Goal: Information Seeking & Learning: Learn about a topic

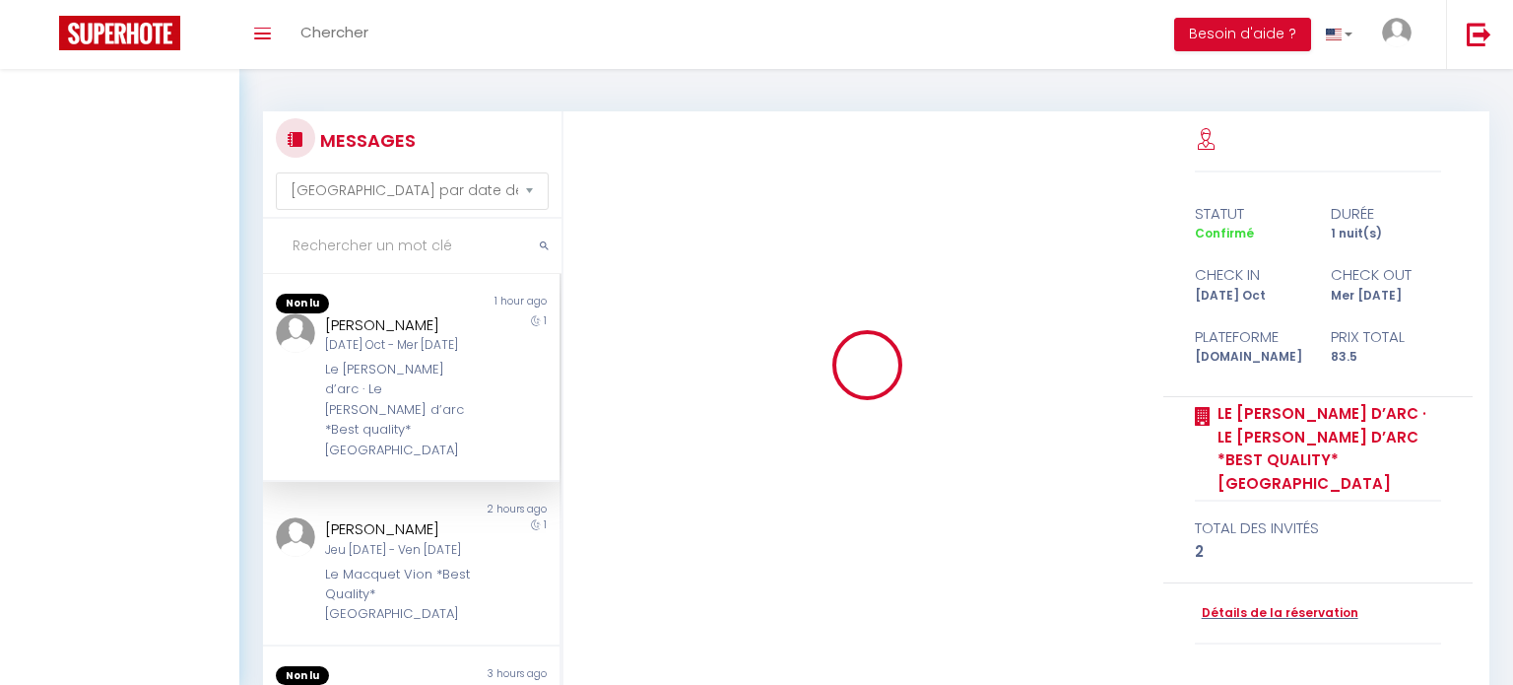
select select "message"
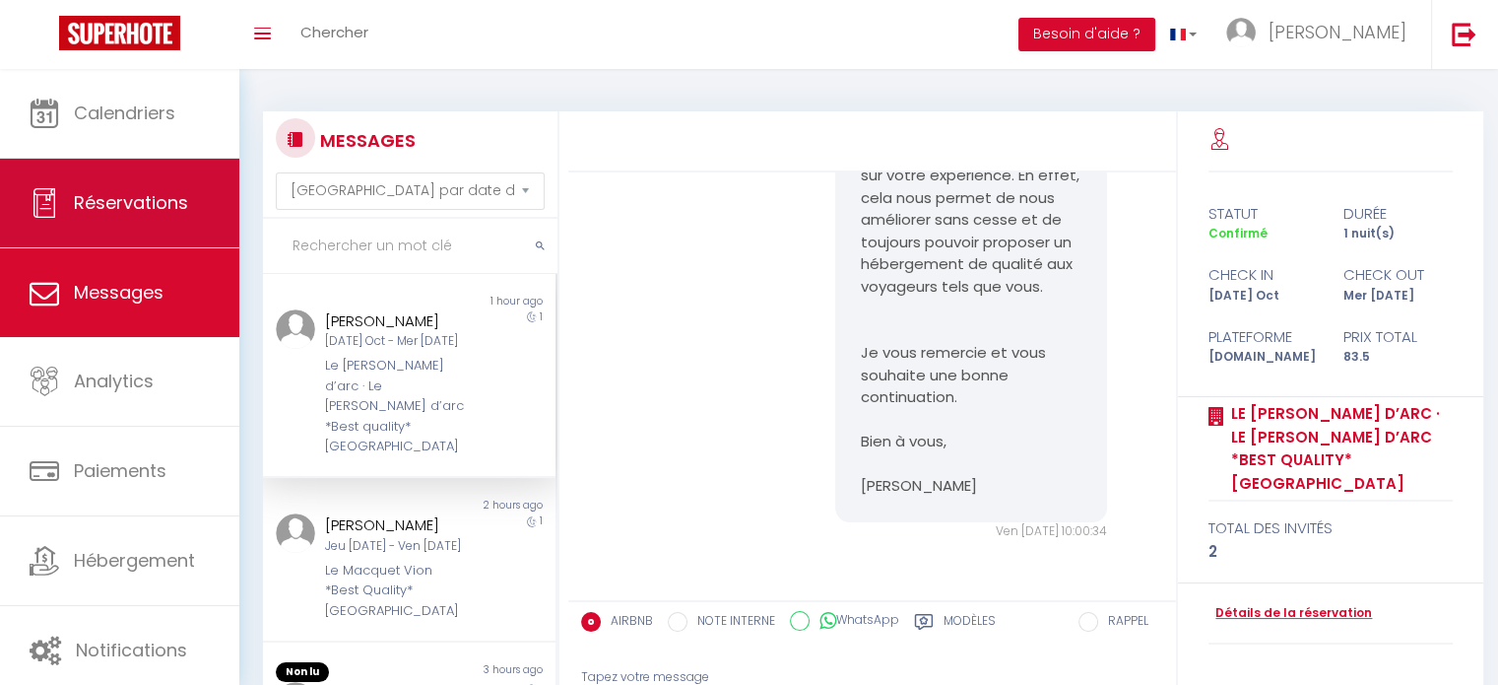
scroll to position [7471, 0]
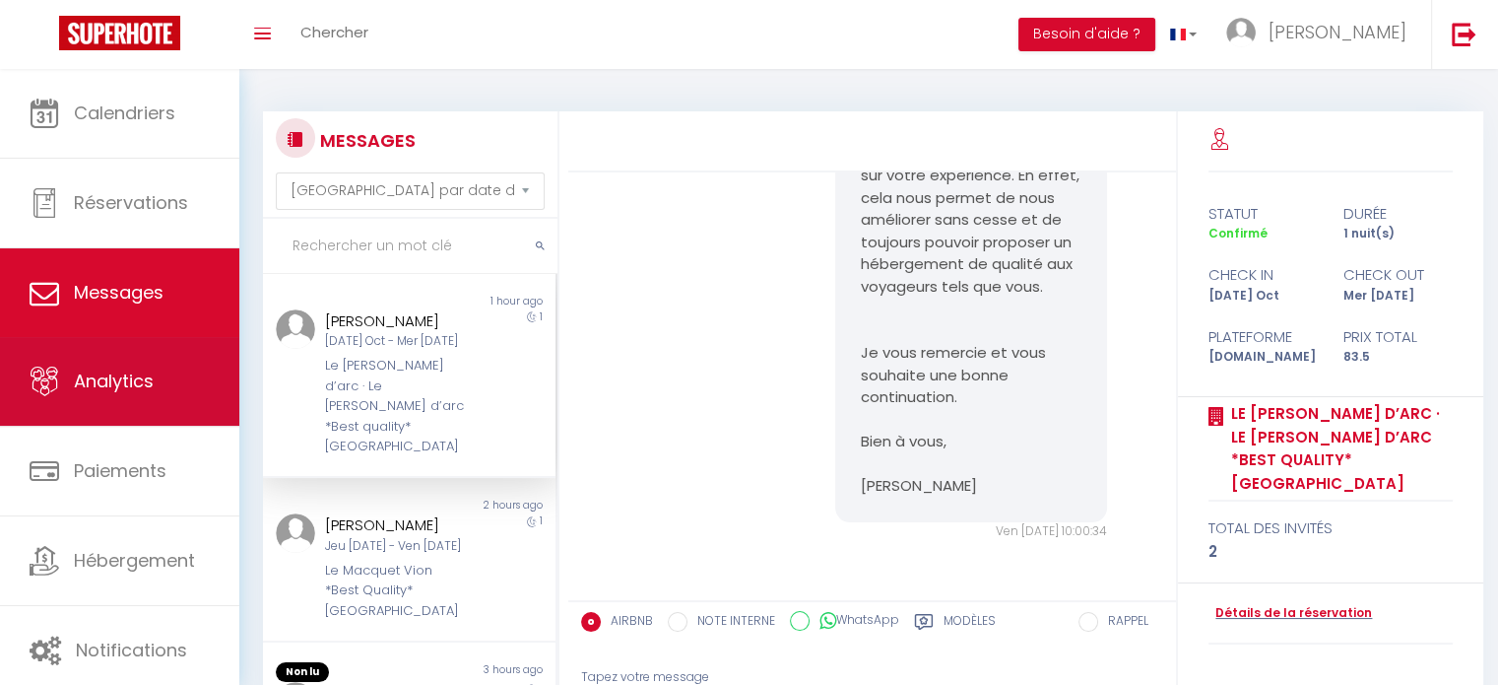
click at [123, 358] on link "Analytics" at bounding box center [119, 381] width 239 height 89
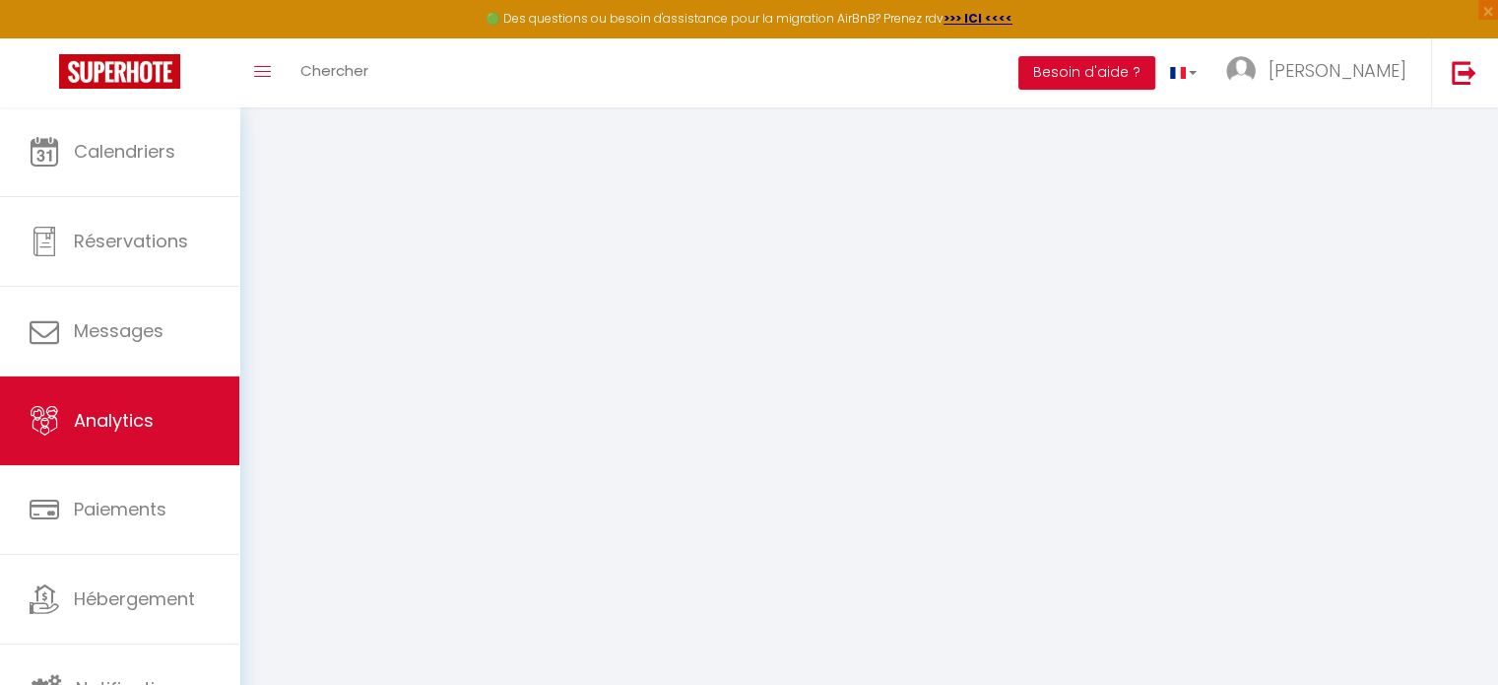
select select "2025"
select select "10"
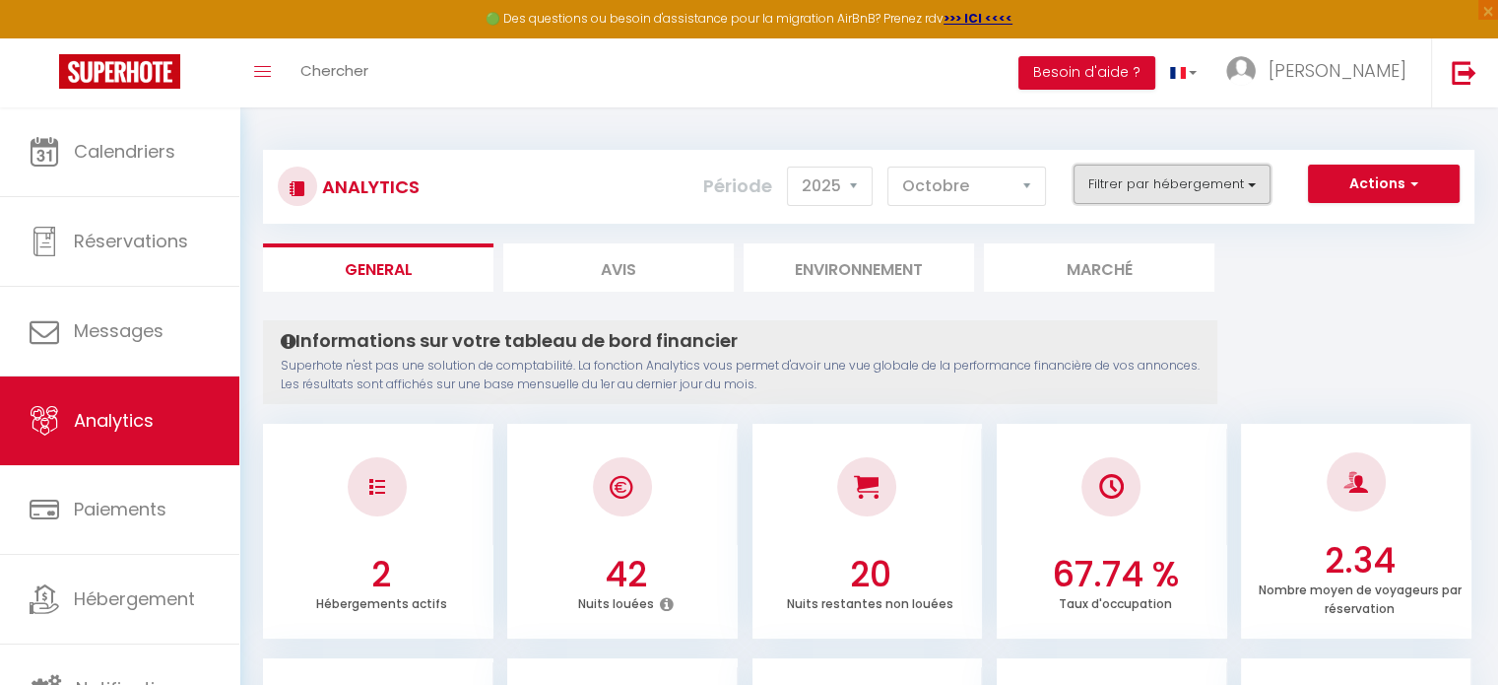
click at [1211, 188] on button "Filtrer par hébergement" at bounding box center [1172, 184] width 197 height 39
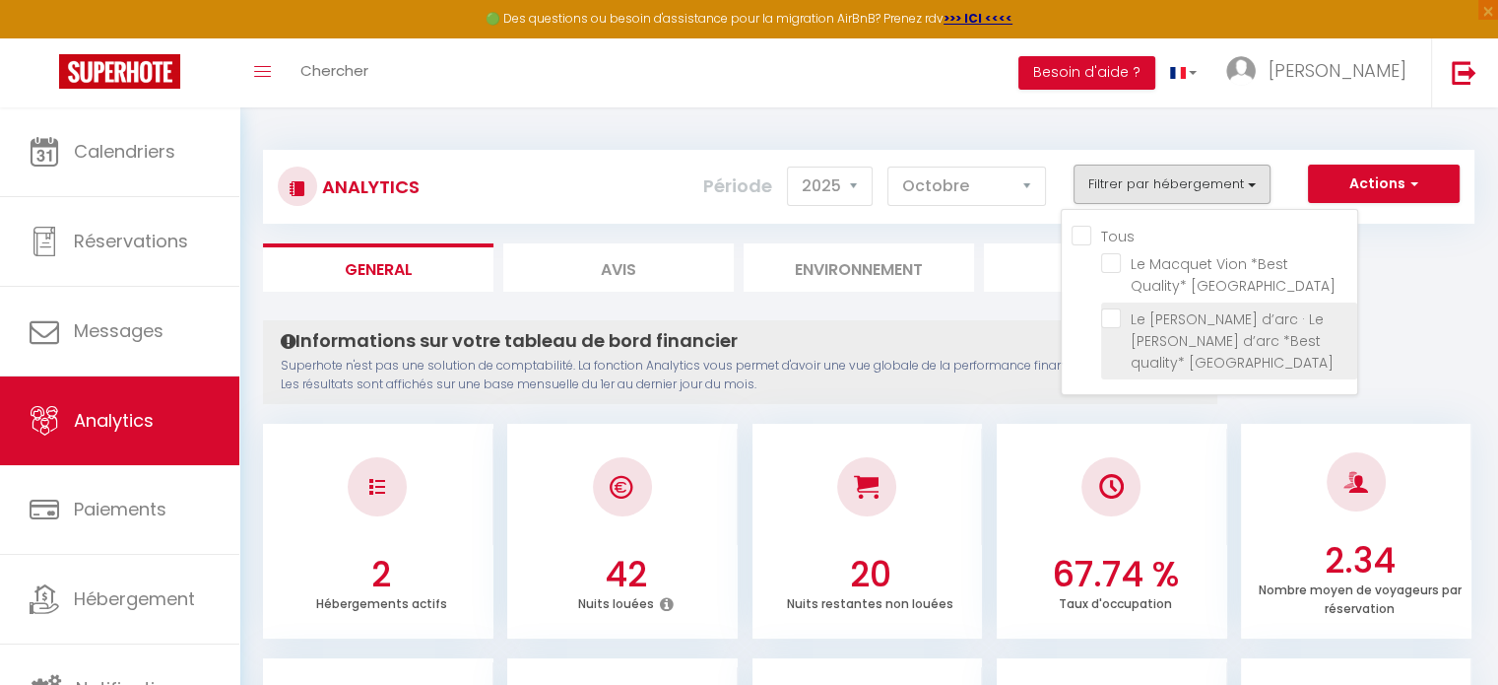
click at [1119, 330] on li "Le [PERSON_NAME] d’arc · Le [PERSON_NAME] d’arc *Best quality* [GEOGRAPHIC_DATA]" at bounding box center [1229, 340] width 256 height 77
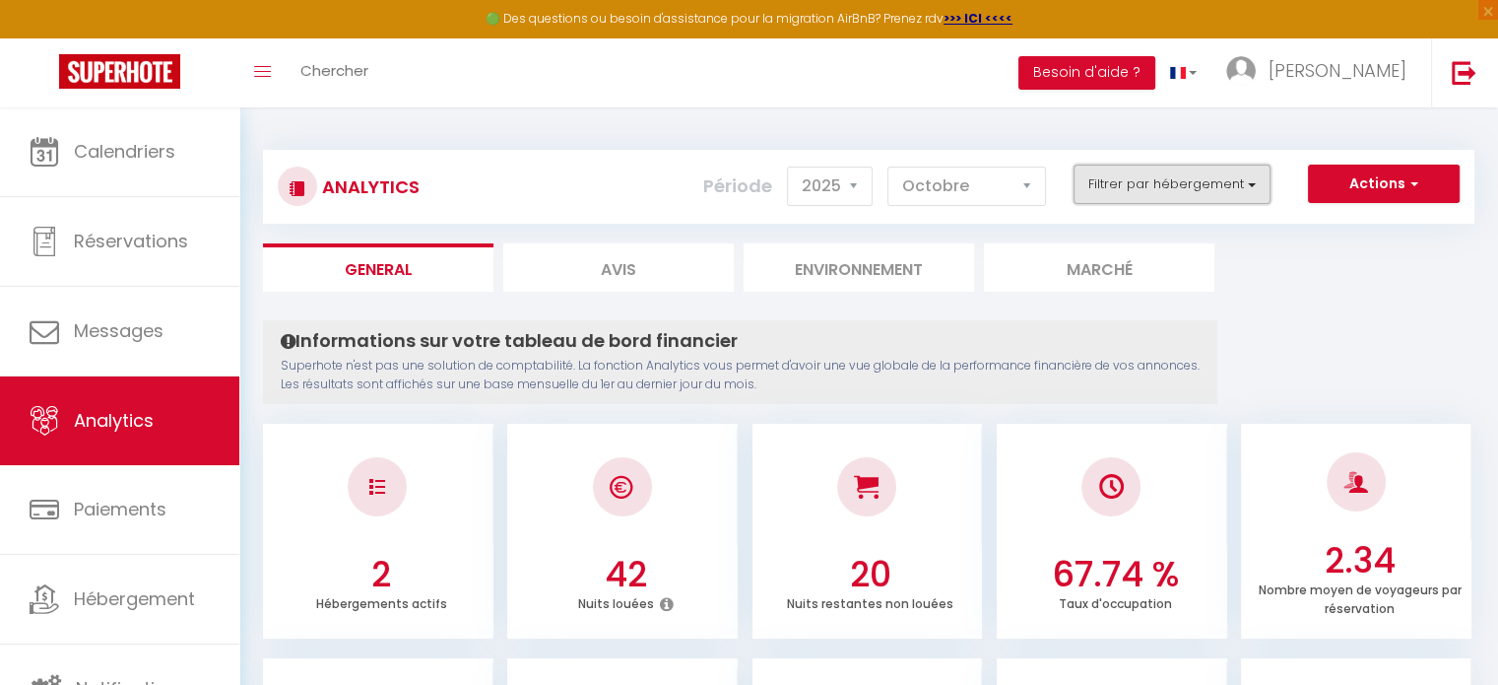
click at [1134, 189] on button "Filtrer par hébergement" at bounding box center [1172, 184] width 197 height 39
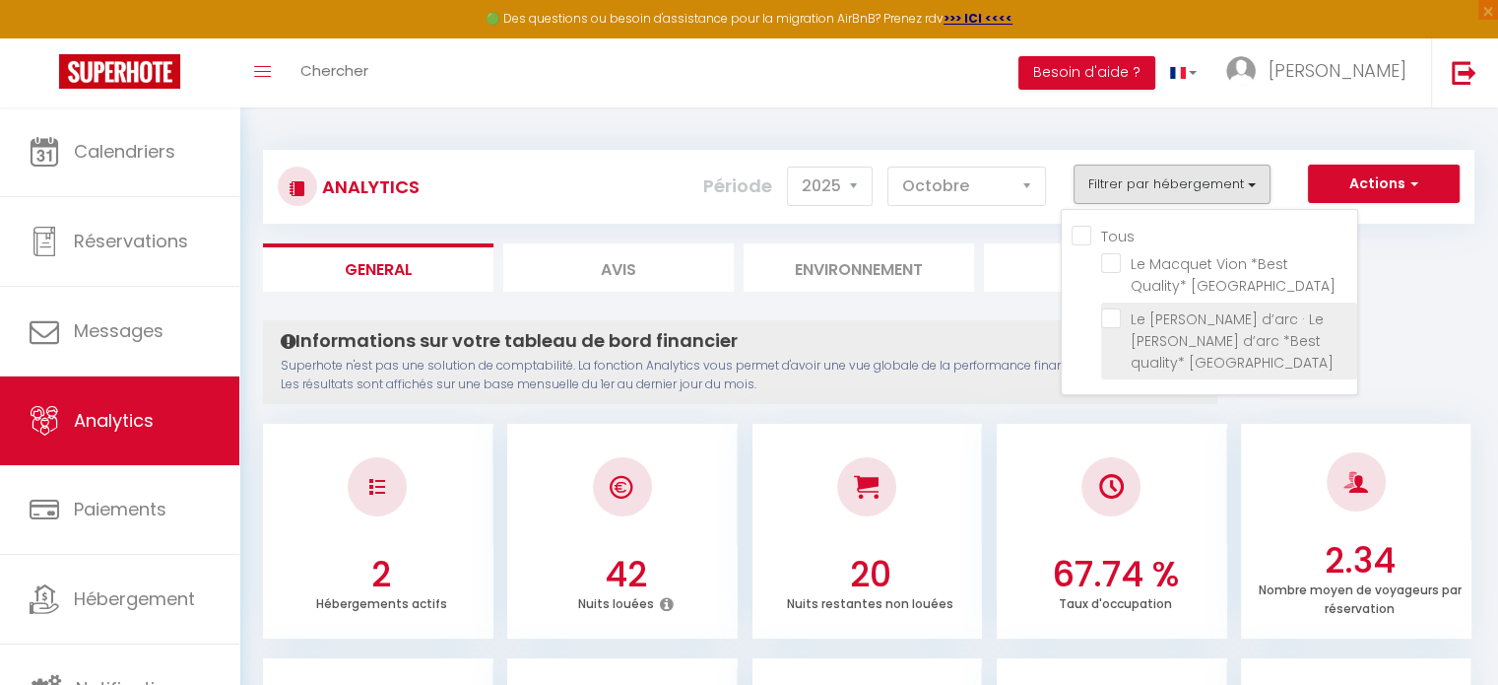
click at [1109, 314] on Center "checkbox" at bounding box center [1229, 318] width 256 height 20
checkbox Center "true"
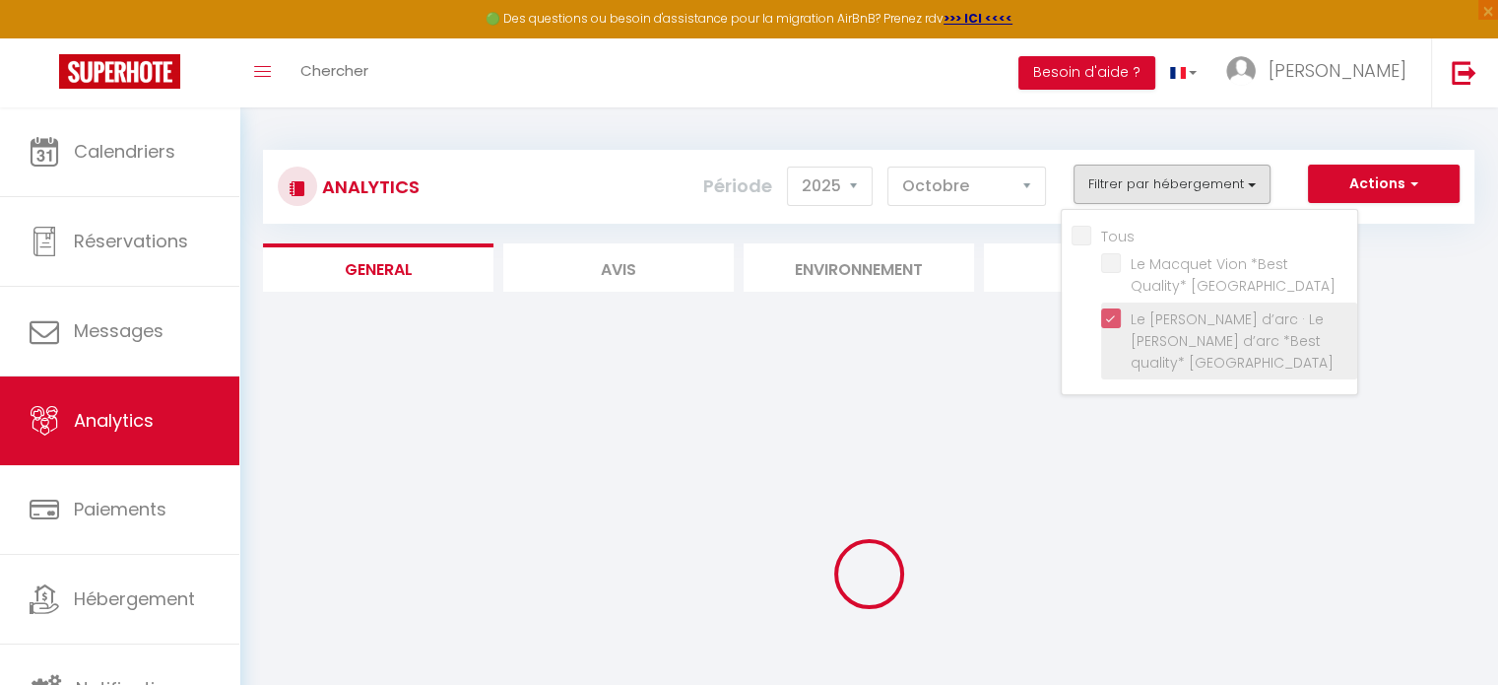
checkbox Center "false"
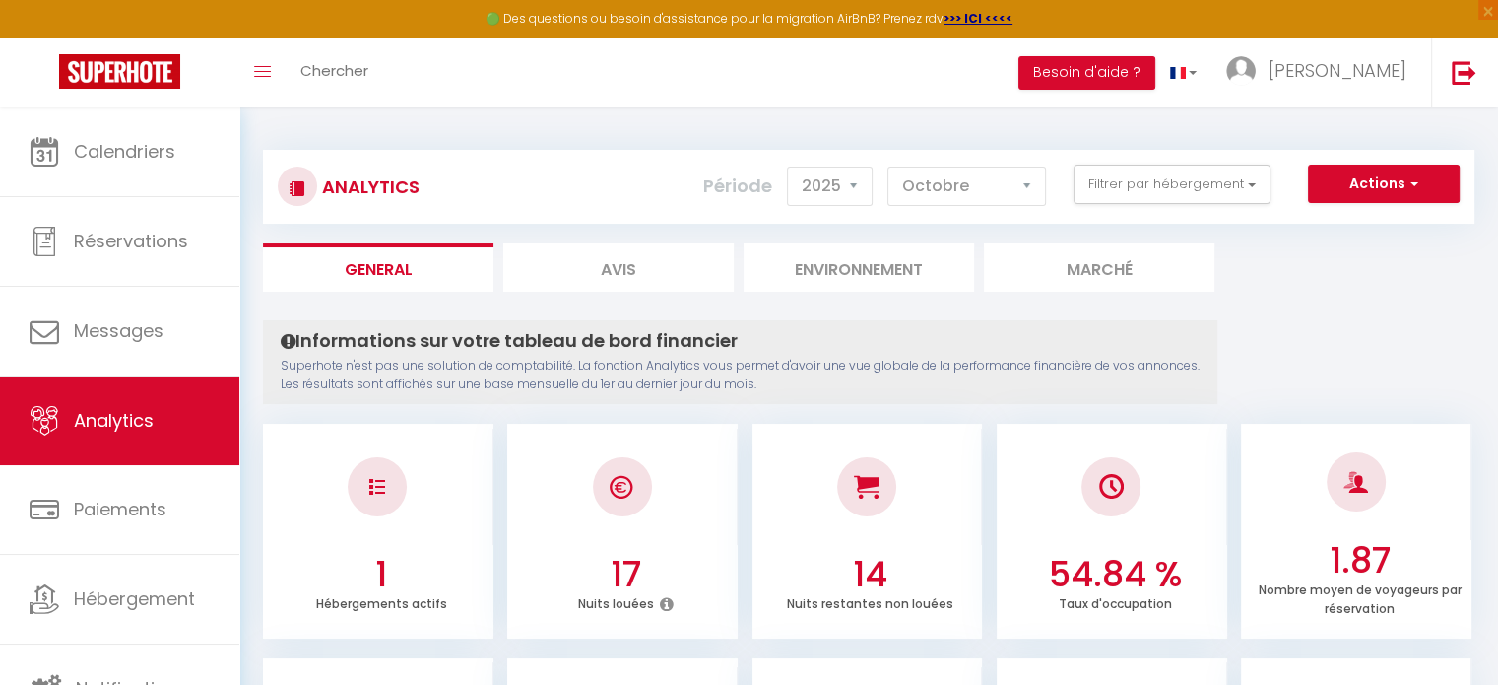
click at [992, 211] on div "Analytics Actions Génération SuperConciergerie Génération SuperAnalyzer Générat…" at bounding box center [869, 187] width 1212 height 74
click at [990, 194] on select "[PERSON_NAME] Mars [PERSON_NAME] Juin Juillet Août Septembre Octobre Novembre D…" at bounding box center [967, 185] width 159 height 39
click at [889, 166] on select "[PERSON_NAME] Mars [PERSON_NAME] Juin Juillet Août Septembre Octobre Novembre D…" at bounding box center [967, 185] width 159 height 39
click at [1015, 165] on div "Période 2014 2015 2016 2017 2018 2019 2020 2021 2022 2023 2024 2025 2026 2027 […" at bounding box center [882, 186] width 358 height 43
click at [986, 173] on select "[PERSON_NAME] Mars [PERSON_NAME] Juin Juillet Août Septembre Octobre Novembre D…" at bounding box center [967, 185] width 159 height 39
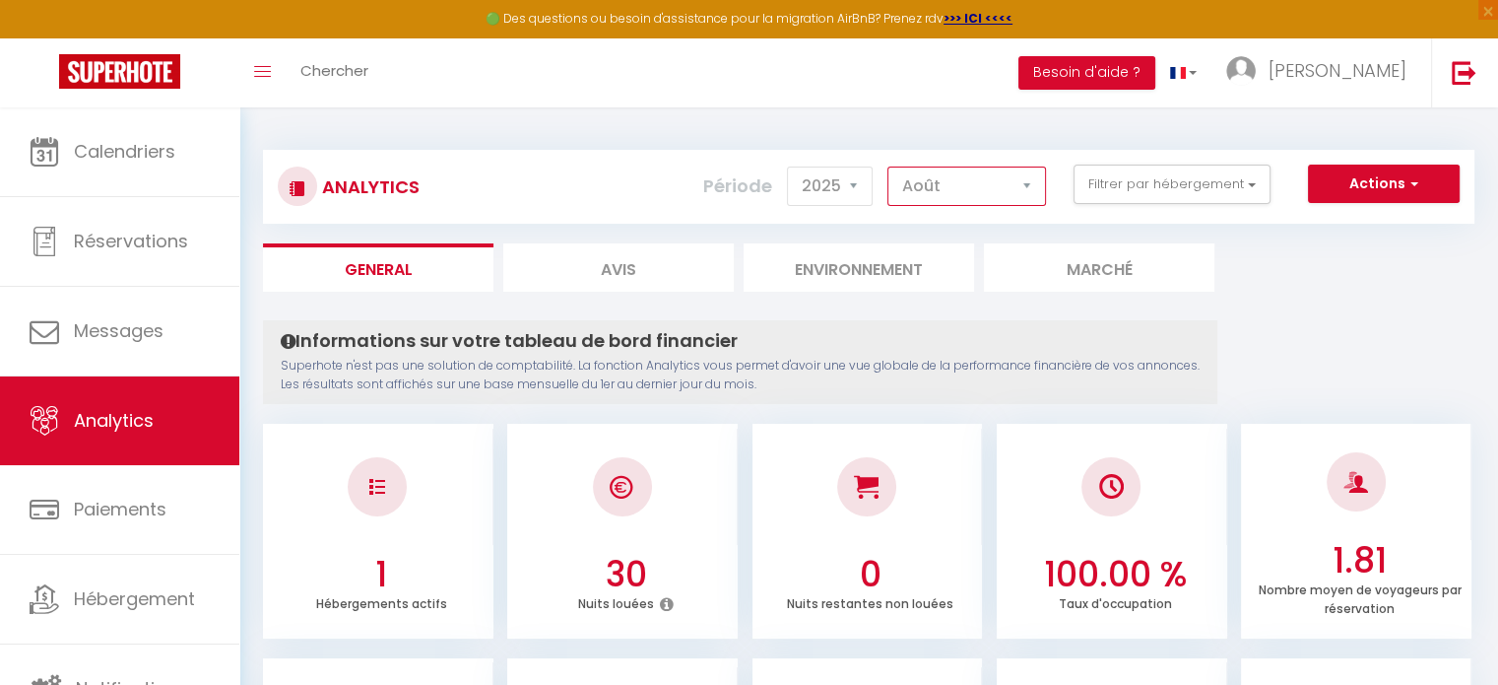
click at [889, 166] on select "[PERSON_NAME] Mars [PERSON_NAME] Juin Juillet Août Septembre Octobre Novembre D…" at bounding box center [967, 185] width 159 height 39
click at [1000, 190] on select "[PERSON_NAME] Mars [PERSON_NAME] Juin Juillet Août Septembre Octobre Novembre D…" at bounding box center [967, 185] width 159 height 39
click at [889, 166] on select "[PERSON_NAME] Mars [PERSON_NAME] Juin Juillet Août Septembre Octobre Novembre D…" at bounding box center [967, 185] width 159 height 39
click at [961, 180] on select "[PERSON_NAME] Mars [PERSON_NAME] Juin Juillet Août Septembre Octobre Novembre D…" at bounding box center [967, 185] width 159 height 39
click at [889, 166] on select "[PERSON_NAME] Mars [PERSON_NAME] Juin Juillet Août Septembre Octobre Novembre D…" at bounding box center [967, 185] width 159 height 39
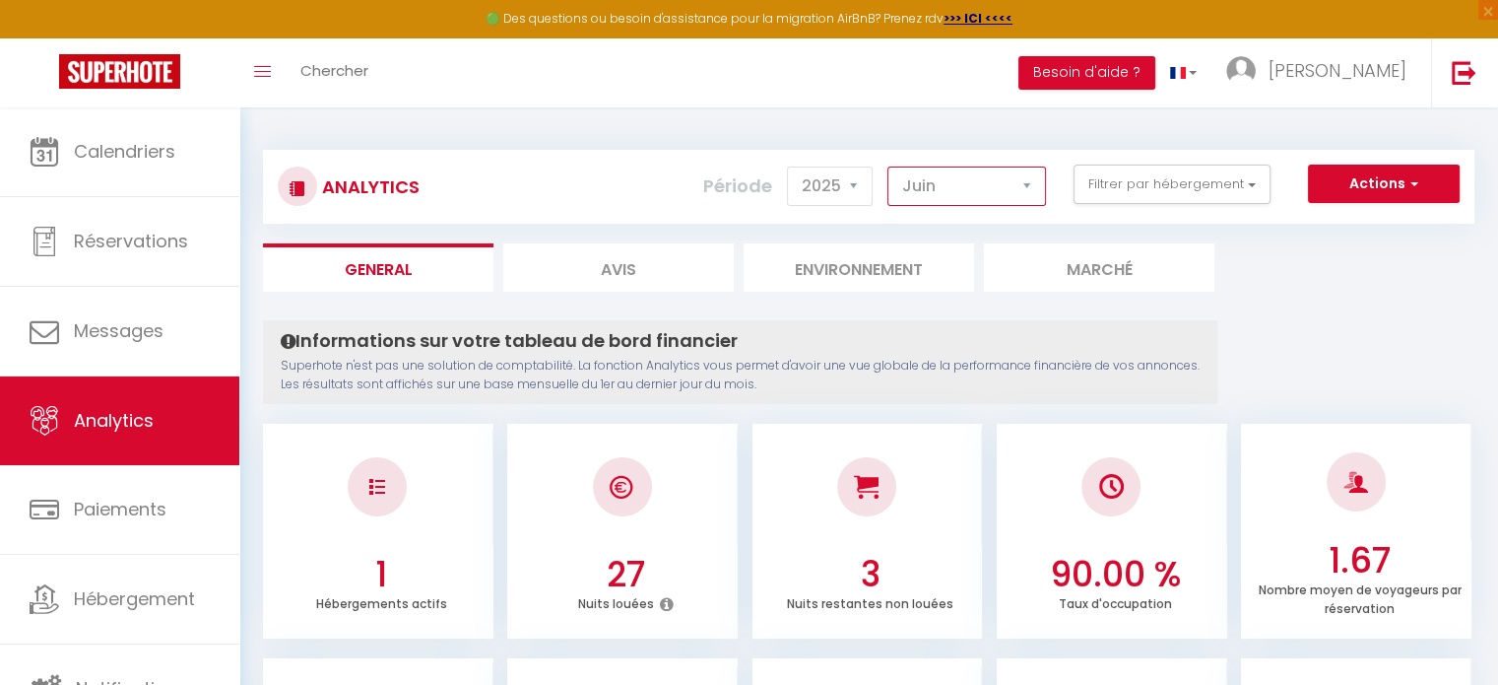
click at [977, 180] on select "[PERSON_NAME] Mars [PERSON_NAME] Juin Juillet Août Septembre Octobre Novembre D…" at bounding box center [967, 185] width 159 height 39
click at [889, 166] on select "[PERSON_NAME] Mars [PERSON_NAME] Juin Juillet Août Septembre Octobre Novembre D…" at bounding box center [967, 185] width 159 height 39
click at [1009, 184] on select "[PERSON_NAME] Mars [PERSON_NAME] Juin Juillet Août Septembre Octobre Novembre D…" at bounding box center [967, 185] width 159 height 39
click at [889, 166] on select "[PERSON_NAME] Mars [PERSON_NAME] Juin Juillet Août Septembre Octobre Novembre D…" at bounding box center [967, 185] width 159 height 39
click at [989, 188] on select "[PERSON_NAME] Mars [PERSON_NAME] Juin Juillet Août Septembre Octobre Novembre D…" at bounding box center [967, 185] width 159 height 39
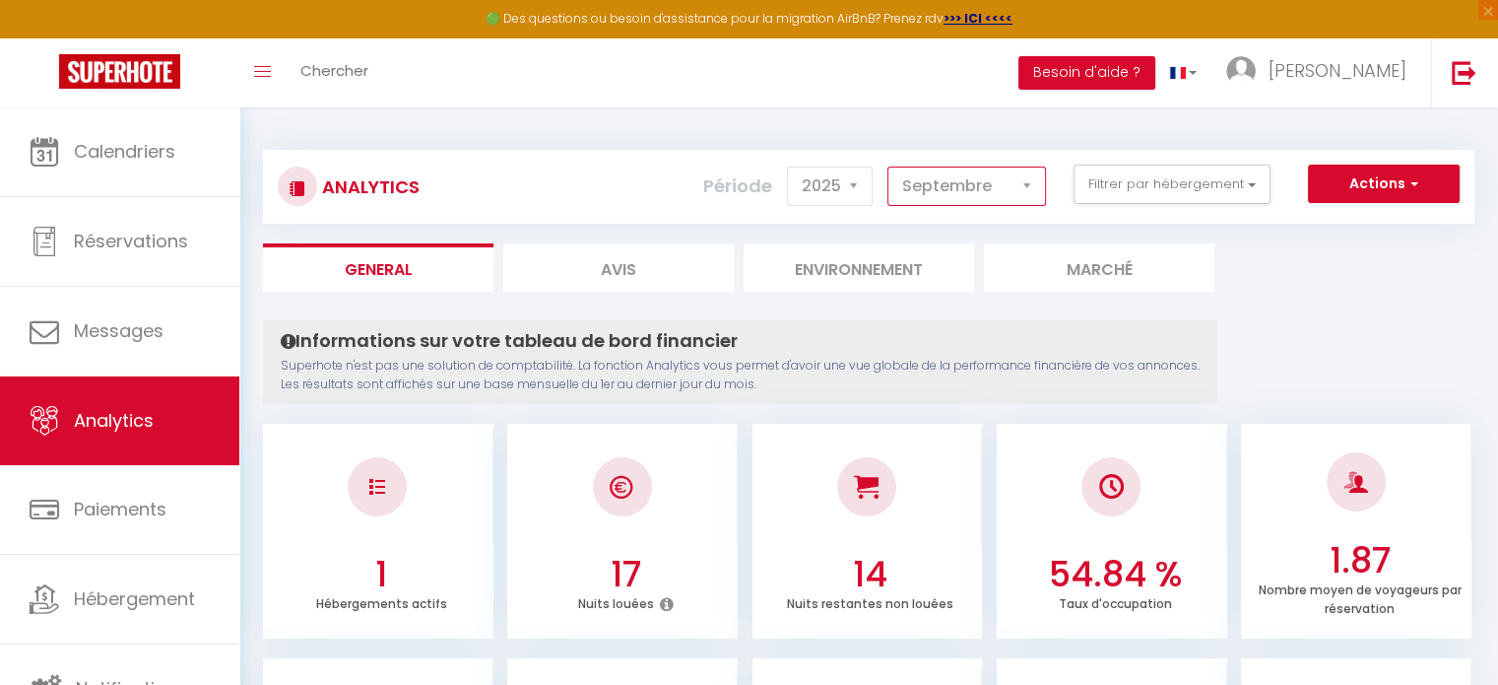
click at [889, 166] on select "[PERSON_NAME] Mars [PERSON_NAME] Juin Juillet Août Septembre Octobre Novembre D…" at bounding box center [967, 185] width 159 height 39
click at [1016, 196] on select "[PERSON_NAME] Mars [PERSON_NAME] Juin Juillet Août Septembre Octobre Novembre D…" at bounding box center [967, 185] width 159 height 39
click at [889, 166] on select "[PERSON_NAME] Mars [PERSON_NAME] Juin Juillet Août Septembre Octobre Novembre D…" at bounding box center [967, 185] width 159 height 39
click at [978, 210] on div "Analytics Actions Génération SuperConciergerie Génération SuperAnalyzer Générat…" at bounding box center [869, 187] width 1212 height 74
click at [980, 201] on select "[PERSON_NAME] Mars [PERSON_NAME] Juin Juillet Août Septembre Octobre Novembre D…" at bounding box center [967, 185] width 159 height 39
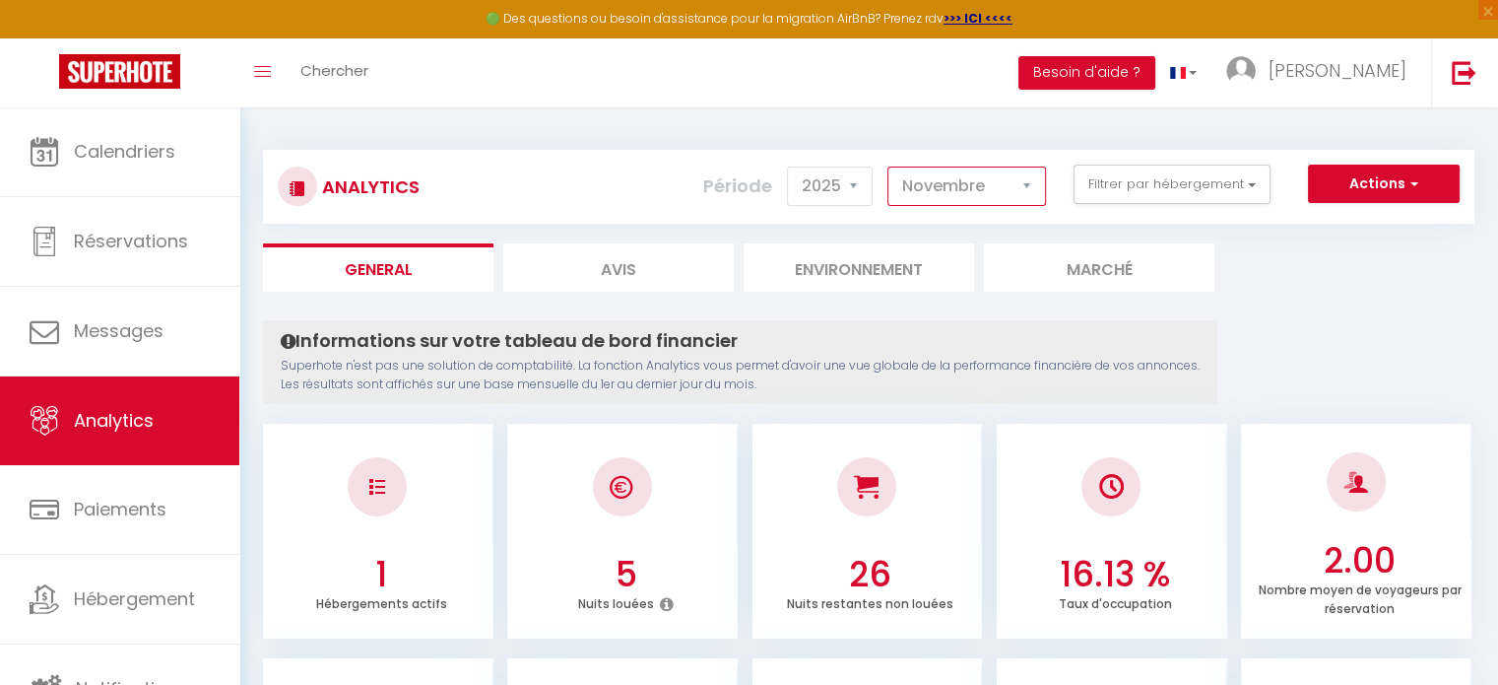
click at [889, 166] on select "[PERSON_NAME] Mars [PERSON_NAME] Juin Juillet Août Septembre Octobre Novembre D…" at bounding box center [967, 185] width 159 height 39
click at [974, 200] on select "[PERSON_NAME] Mars [PERSON_NAME] Juin Juillet Août Septembre Octobre Novembre D…" at bounding box center [967, 185] width 159 height 39
select select "10"
click at [889, 166] on select "[PERSON_NAME] Mars [PERSON_NAME] Juin Juillet Août Septembre Octobre Novembre D…" at bounding box center [967, 185] width 159 height 39
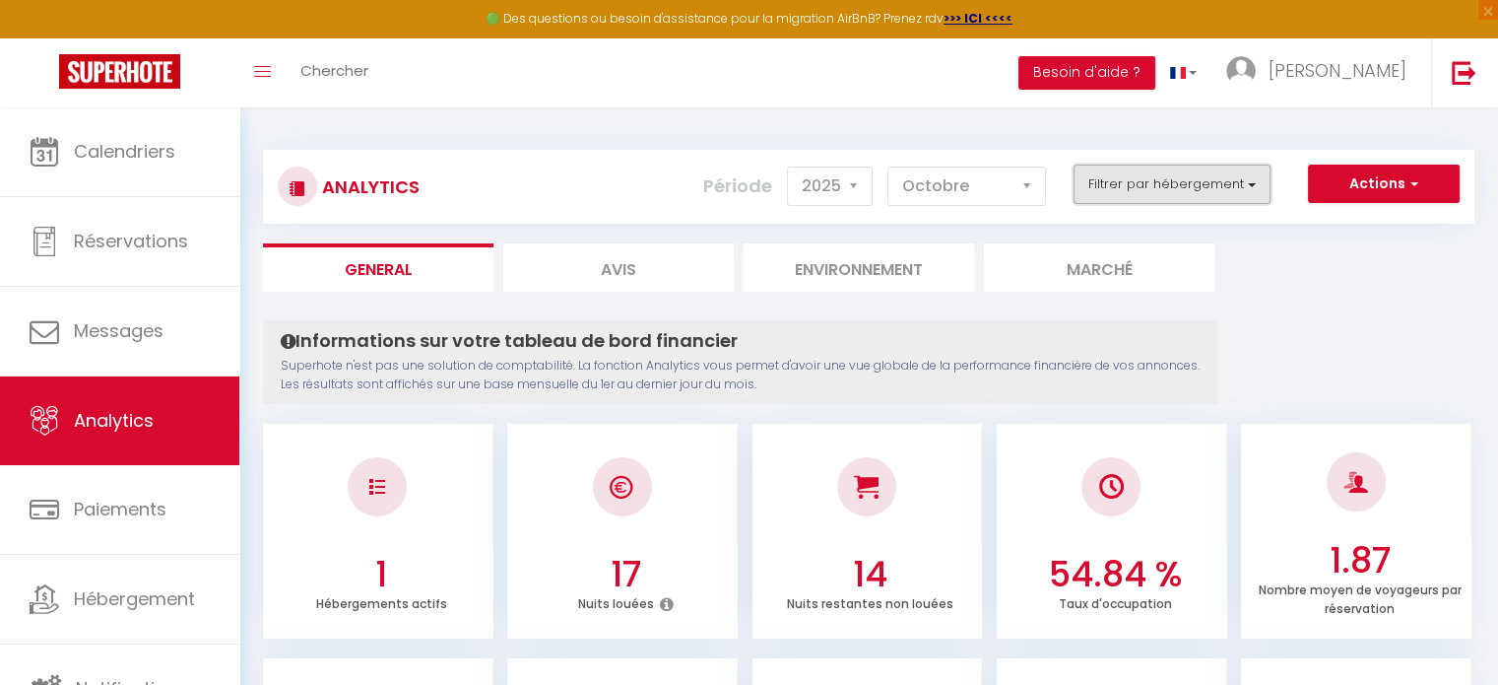
click at [1123, 181] on button "Filtrer par hébergement" at bounding box center [1172, 184] width 197 height 39
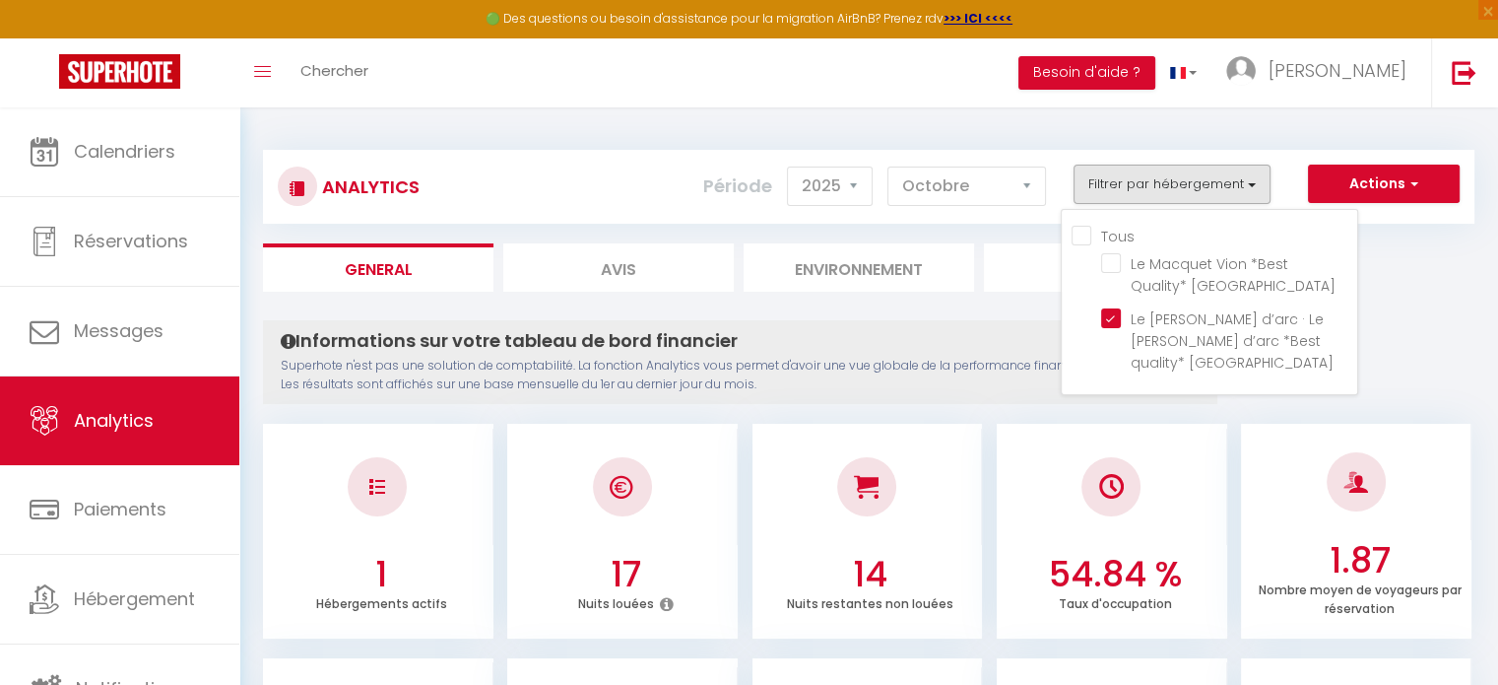
click at [1084, 230] on input "Tous" at bounding box center [1215, 235] width 286 height 20
checkbox input "true"
checkbox Center "true"
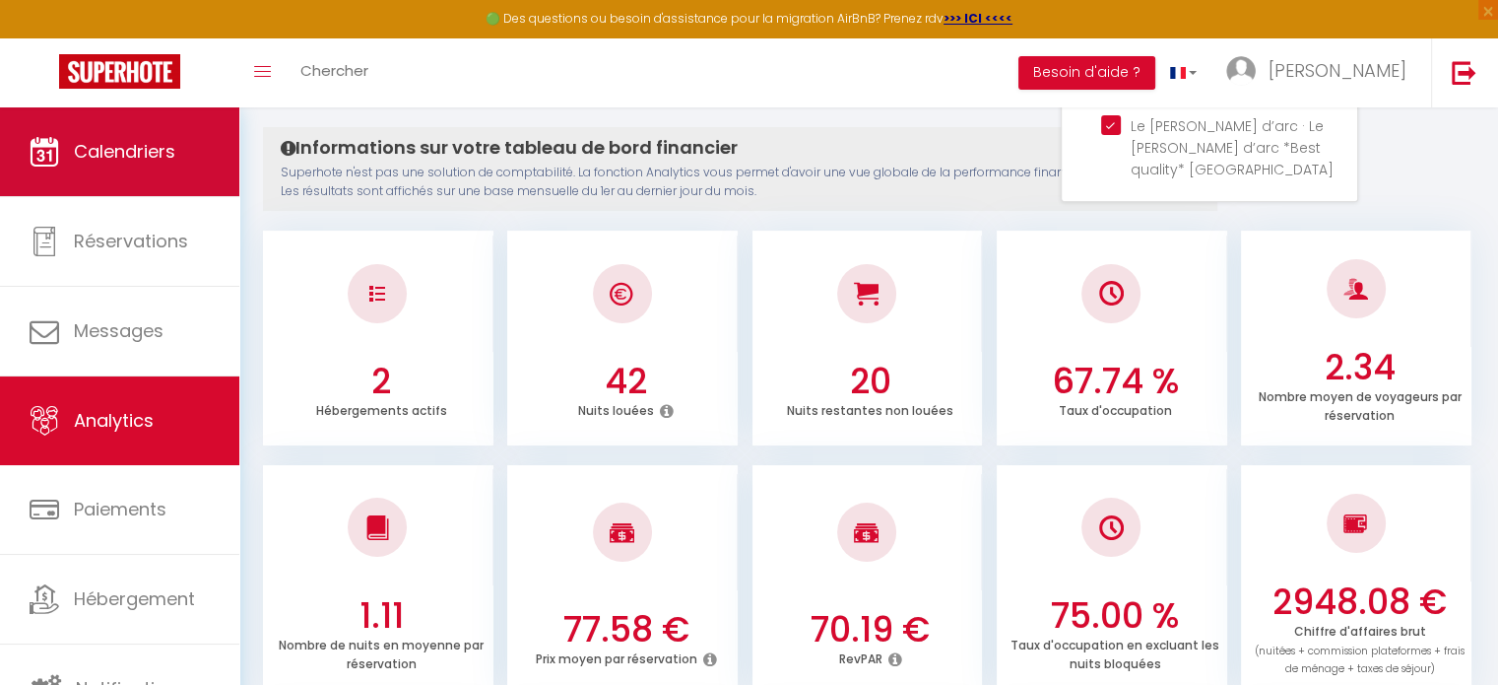
scroll to position [197, 0]
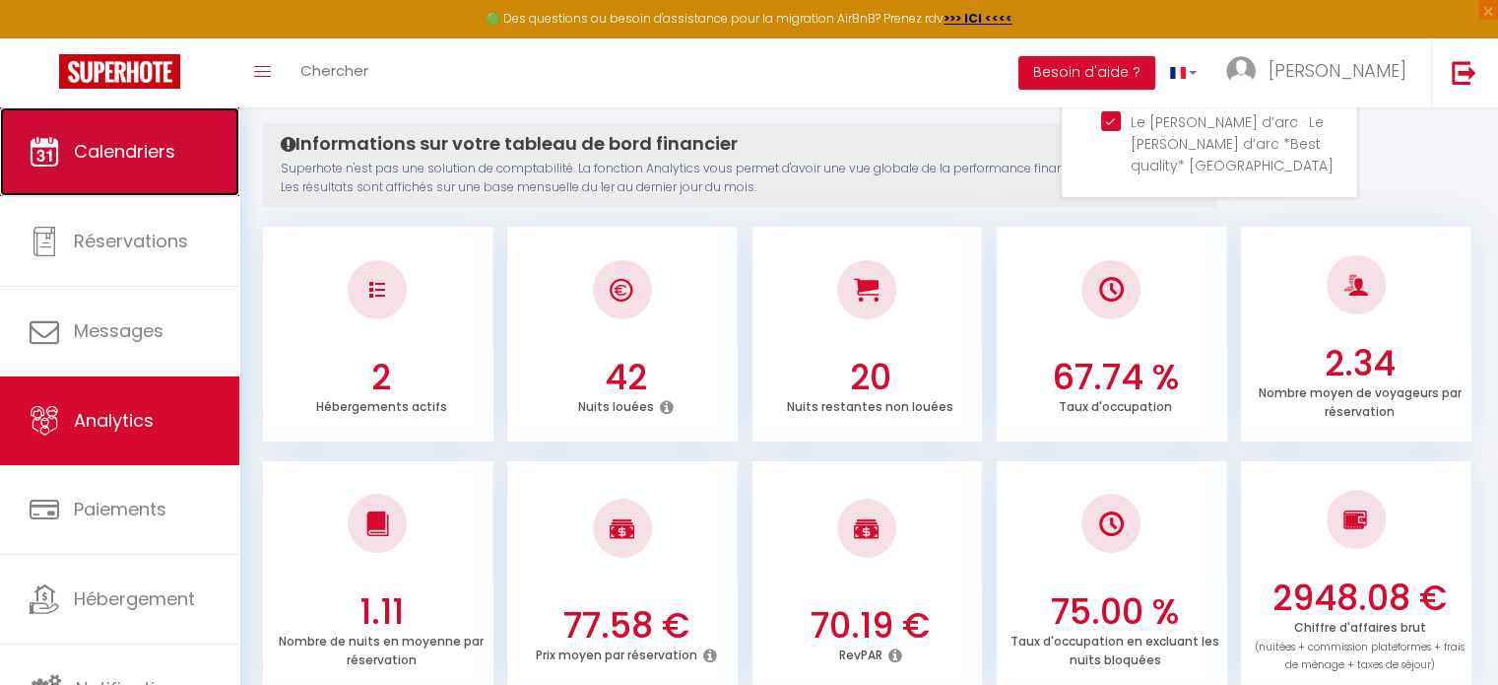
click at [150, 141] on span "Calendriers" at bounding box center [124, 151] width 101 height 25
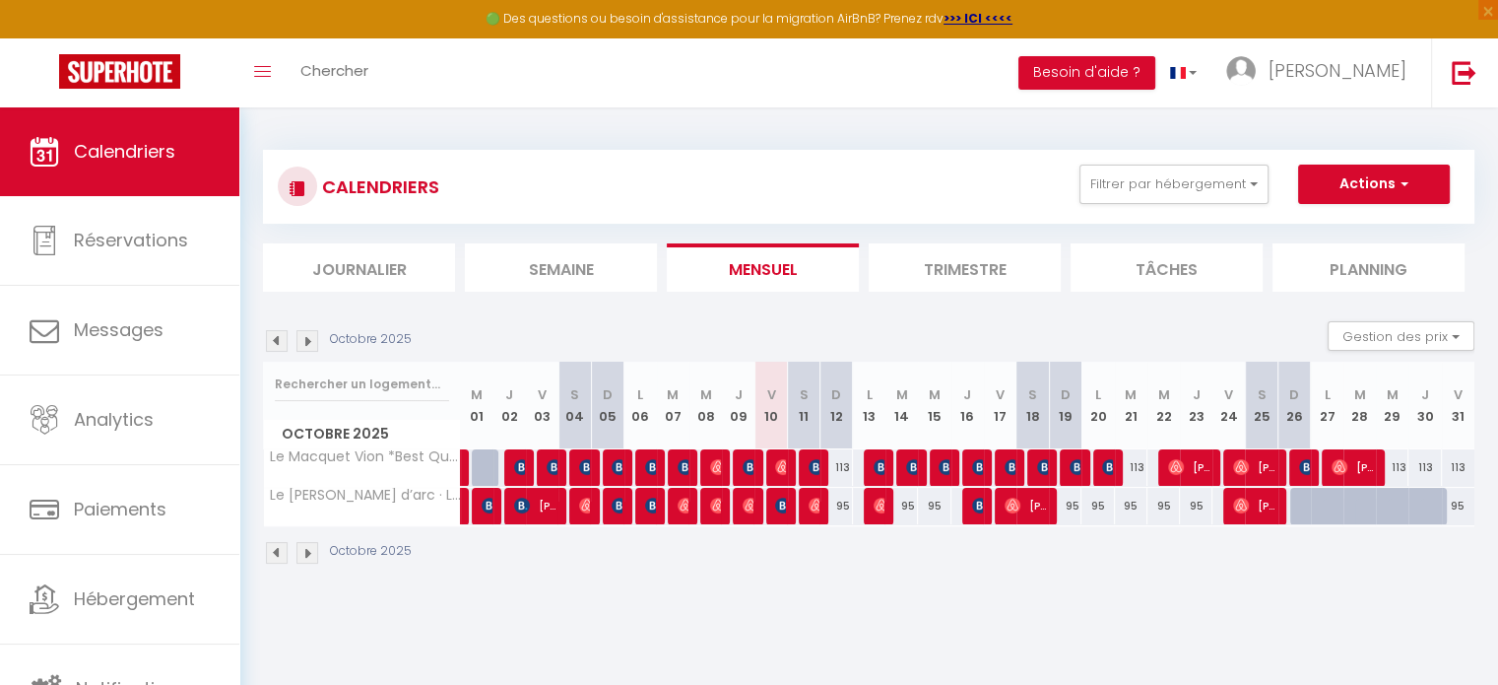
click at [303, 343] on img at bounding box center [307, 341] width 22 height 22
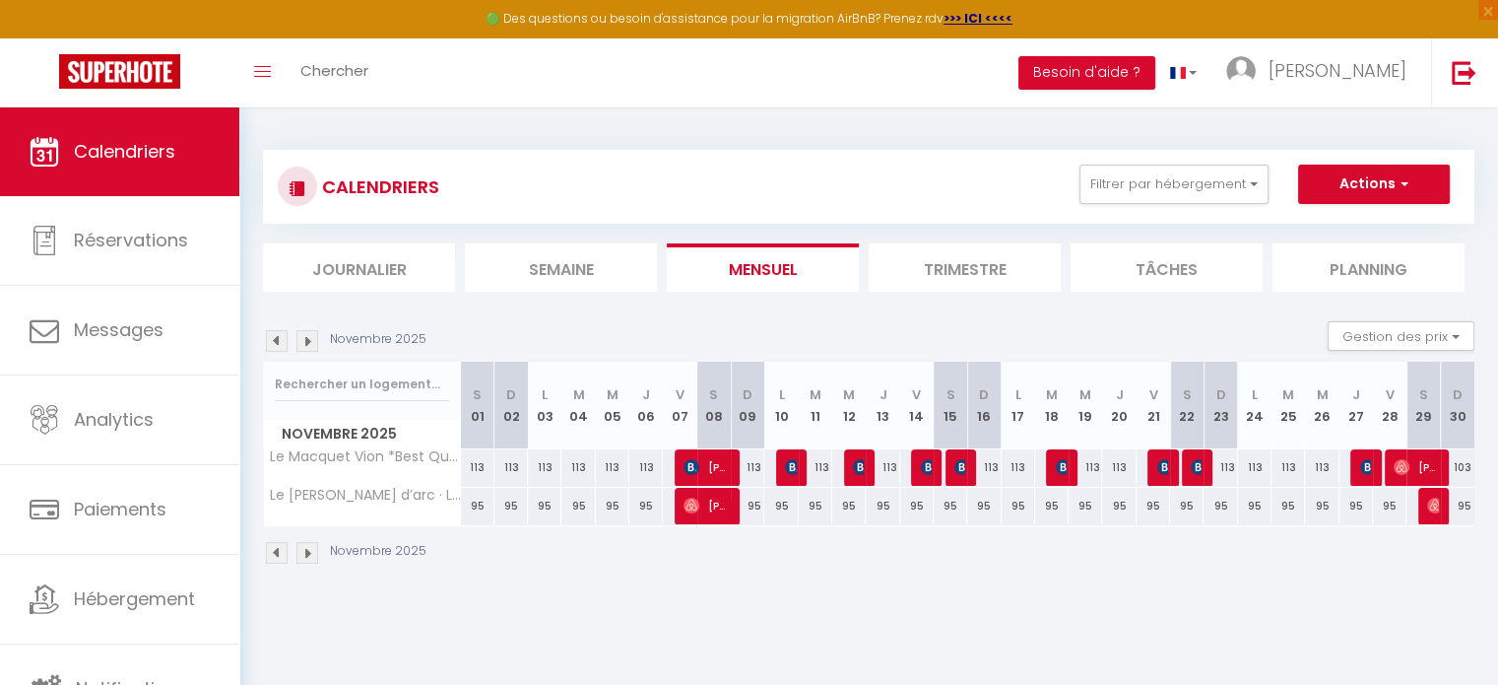
click at [276, 339] on img at bounding box center [277, 341] width 22 height 22
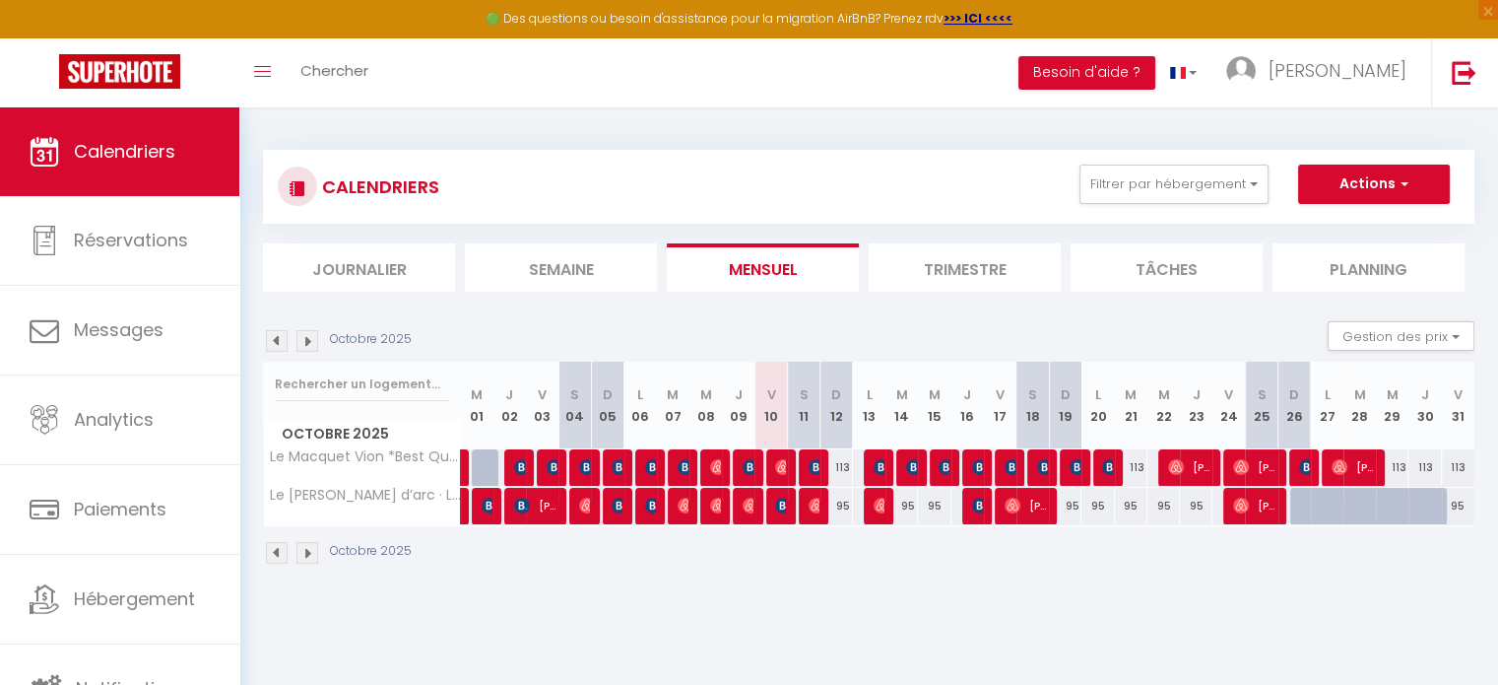
click at [302, 342] on img at bounding box center [307, 341] width 22 height 22
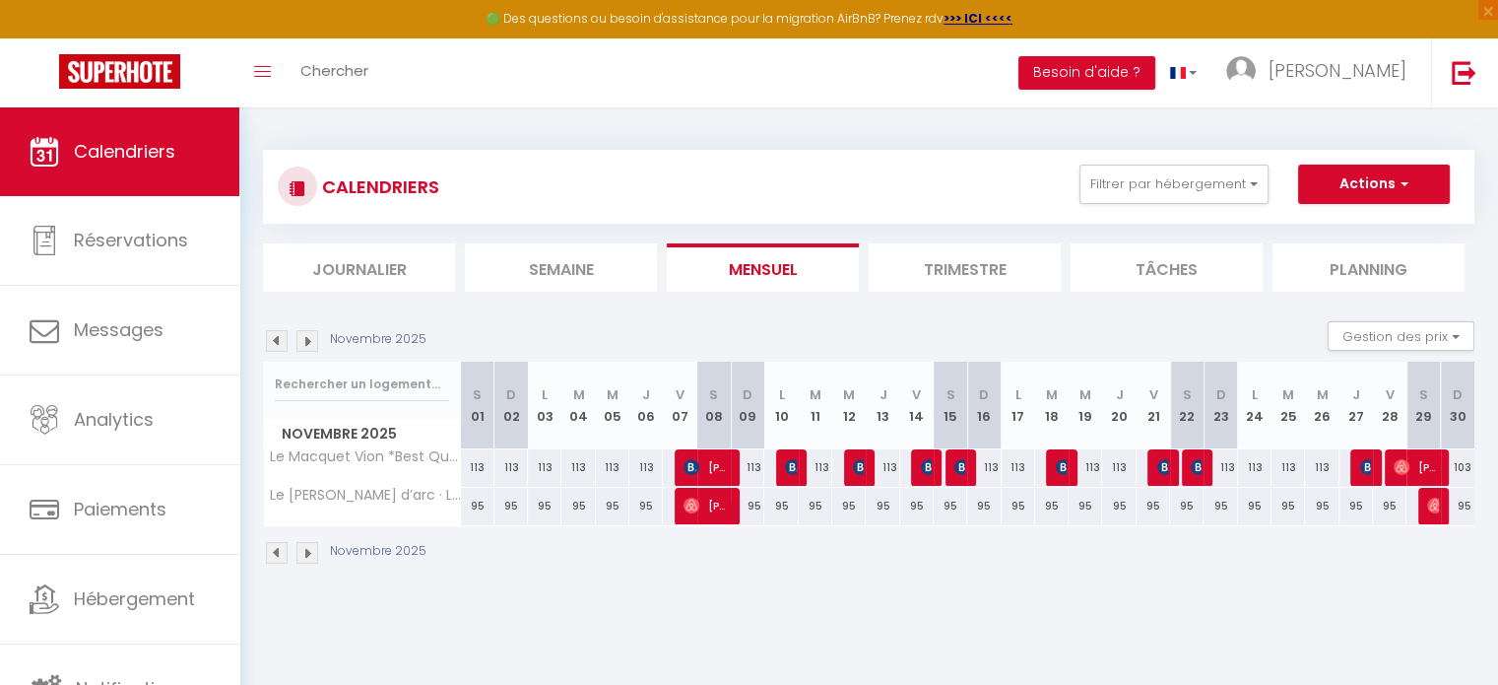
click at [302, 342] on img at bounding box center [307, 341] width 22 height 22
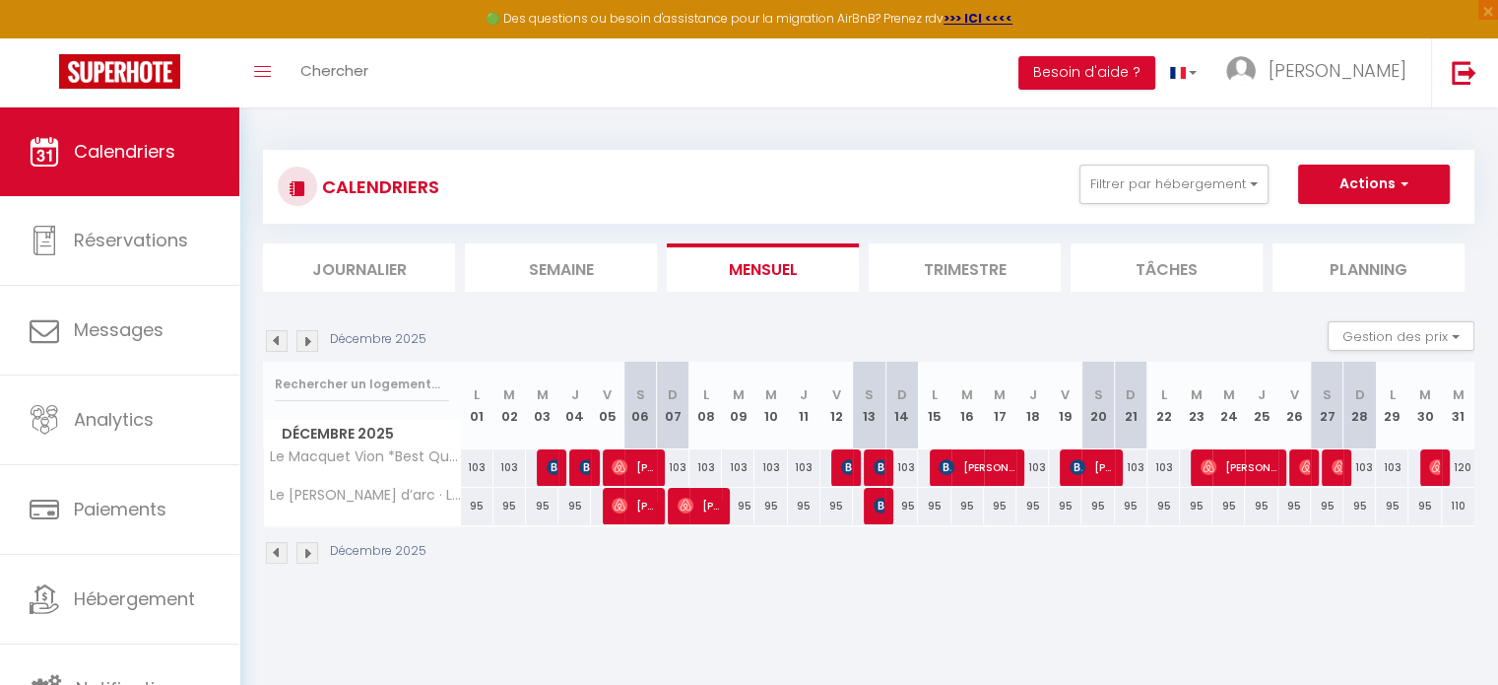
click at [302, 342] on img at bounding box center [307, 341] width 22 height 22
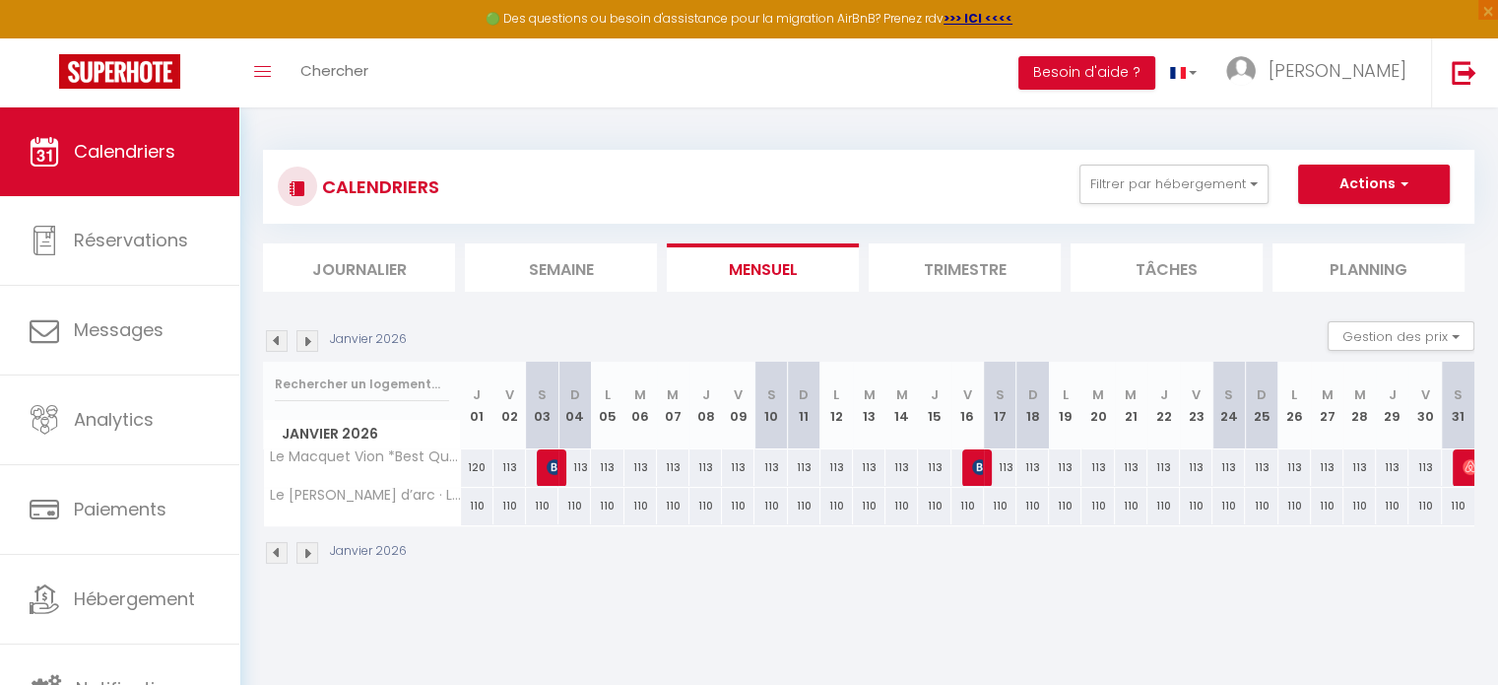
click at [314, 342] on img at bounding box center [307, 341] width 22 height 22
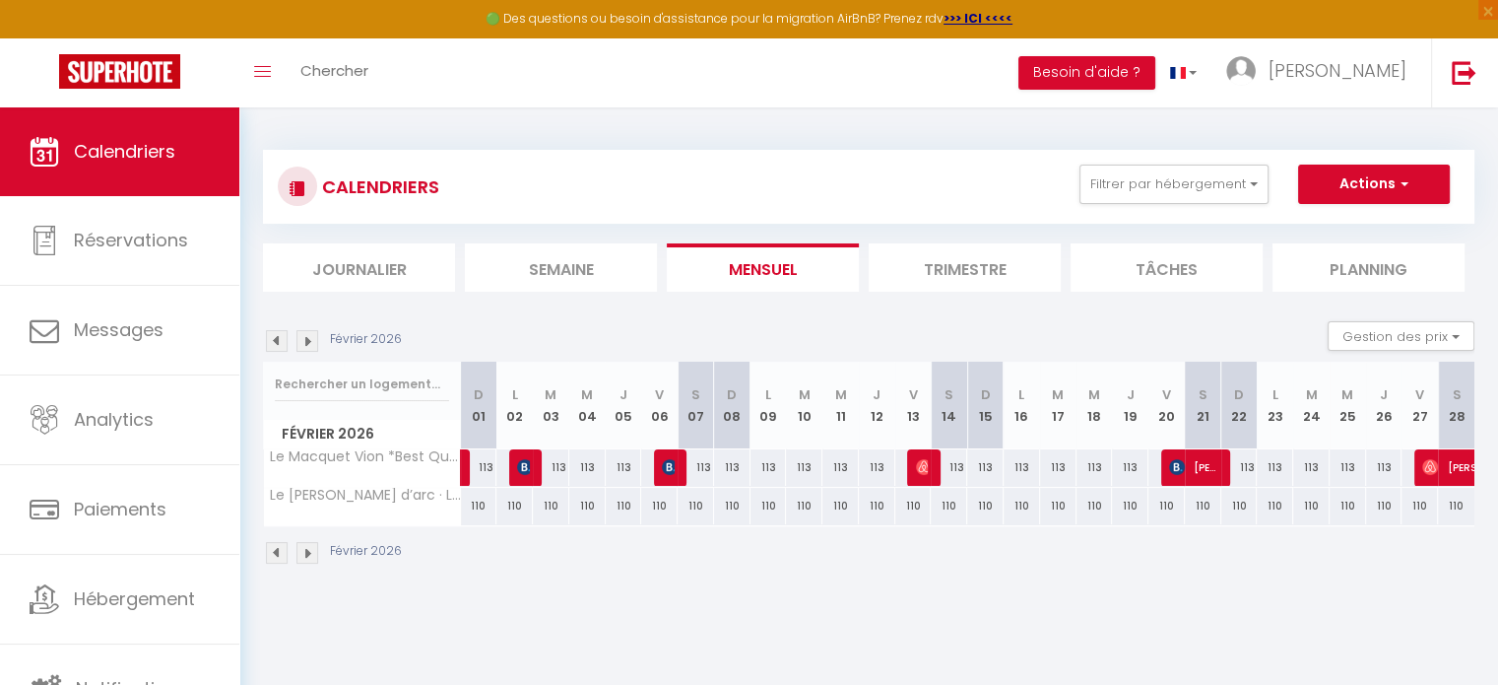
click at [282, 342] on img at bounding box center [277, 341] width 22 height 22
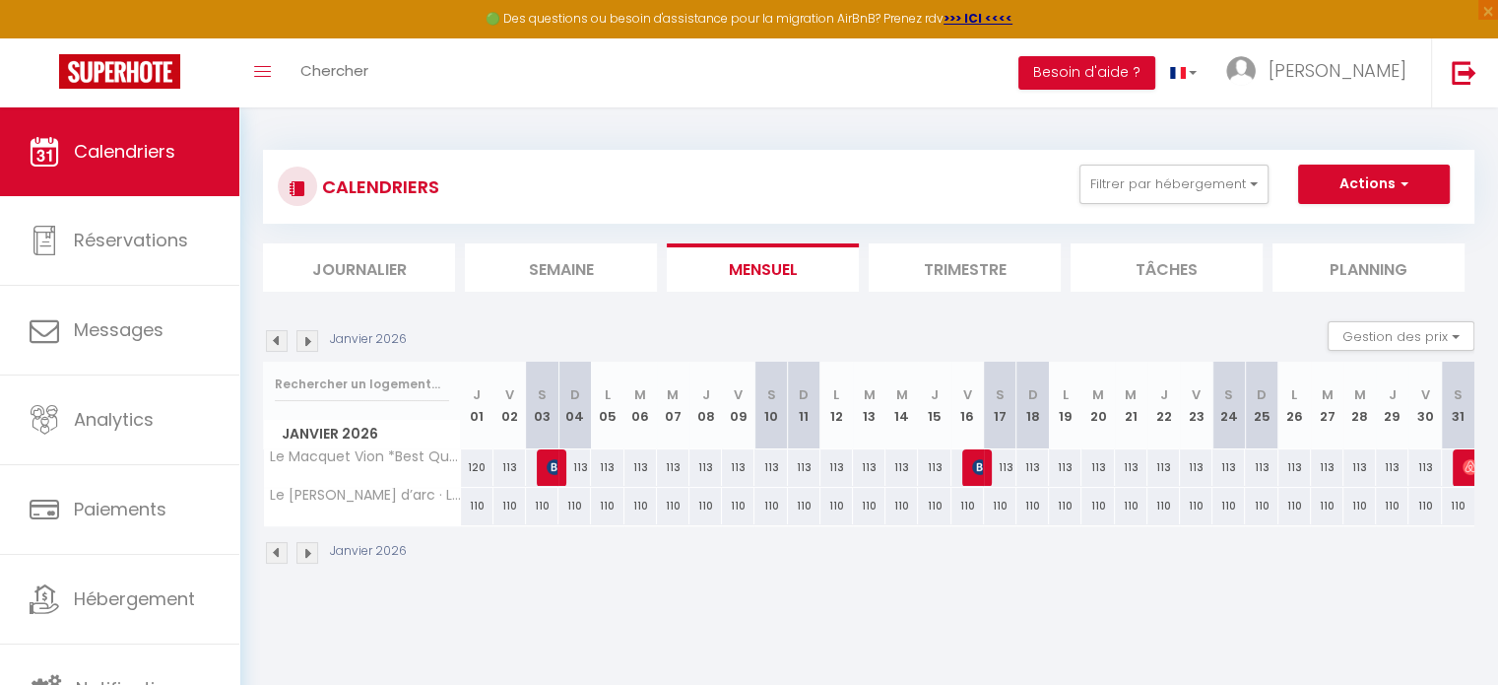
click at [282, 342] on img at bounding box center [277, 341] width 22 height 22
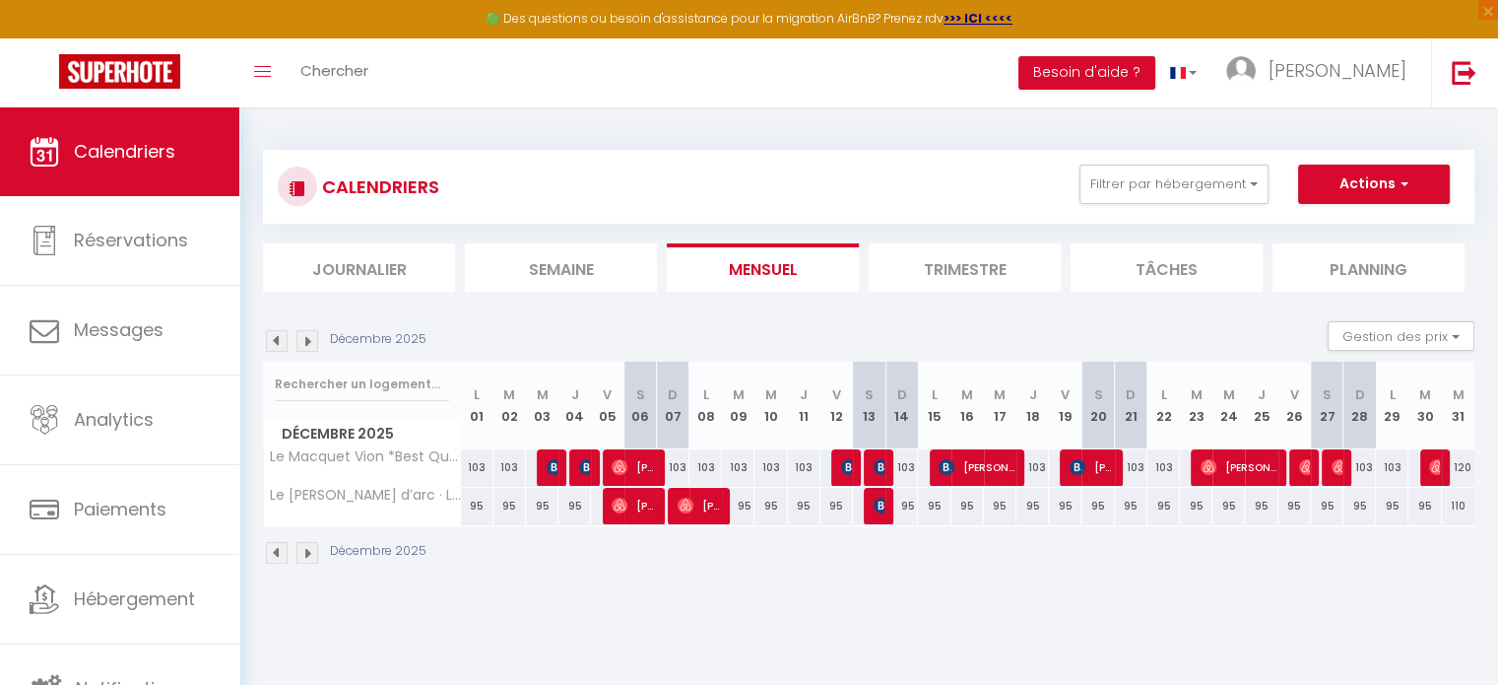
click at [282, 342] on img at bounding box center [277, 341] width 22 height 22
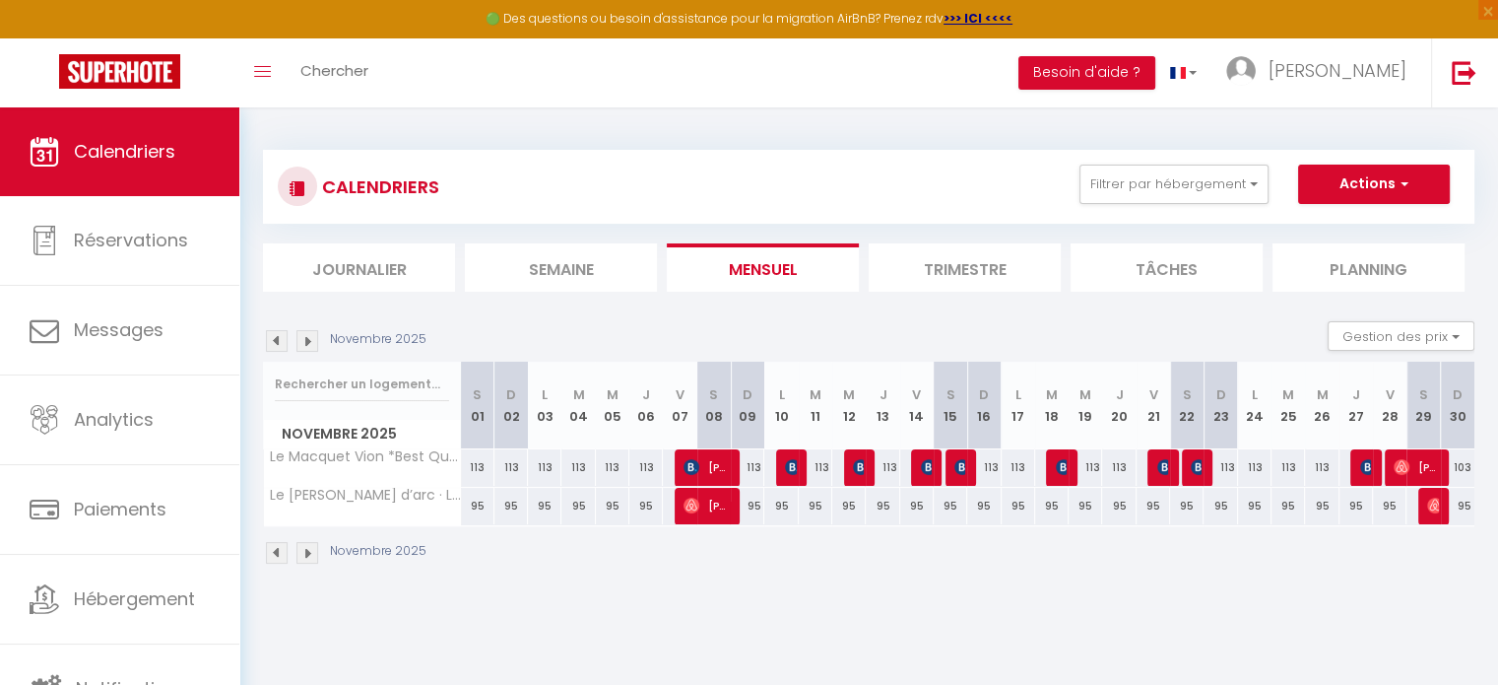
click at [282, 342] on img at bounding box center [277, 341] width 22 height 22
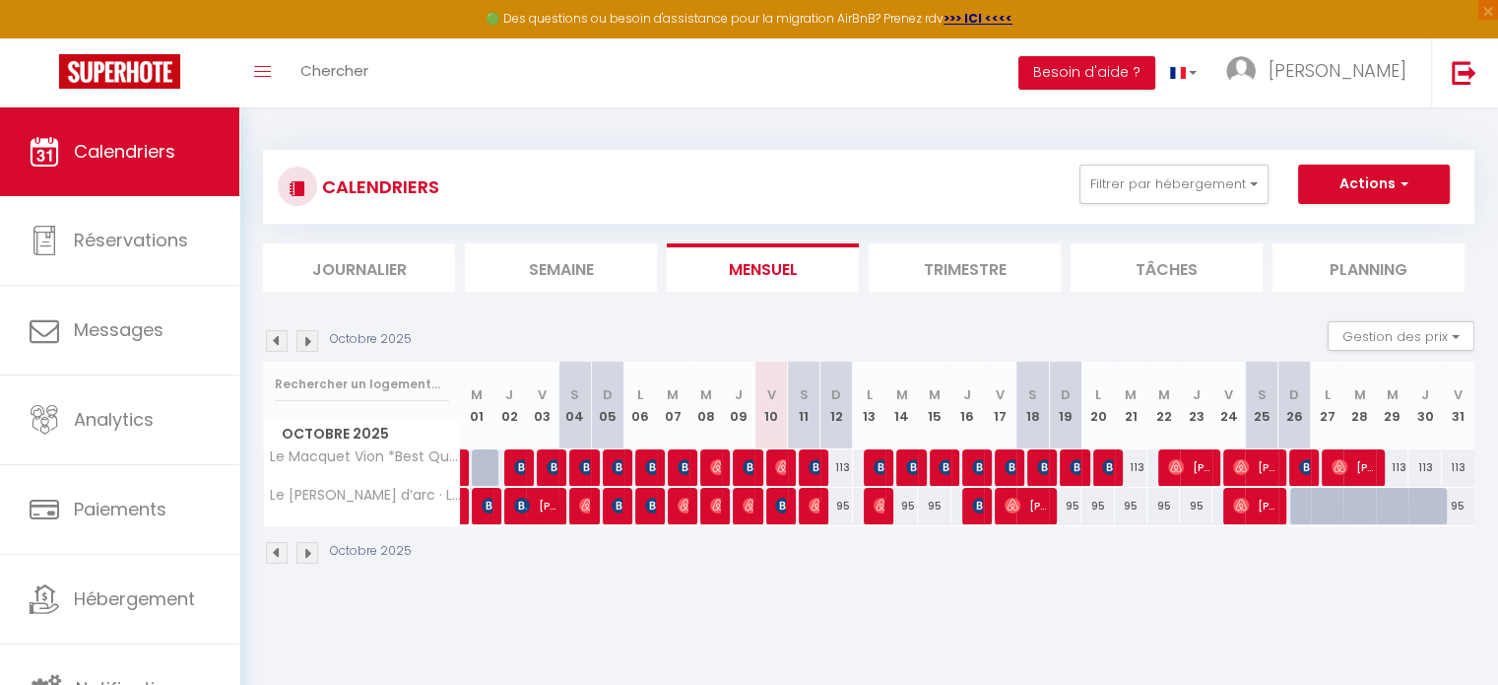
click at [282, 342] on img at bounding box center [277, 341] width 22 height 22
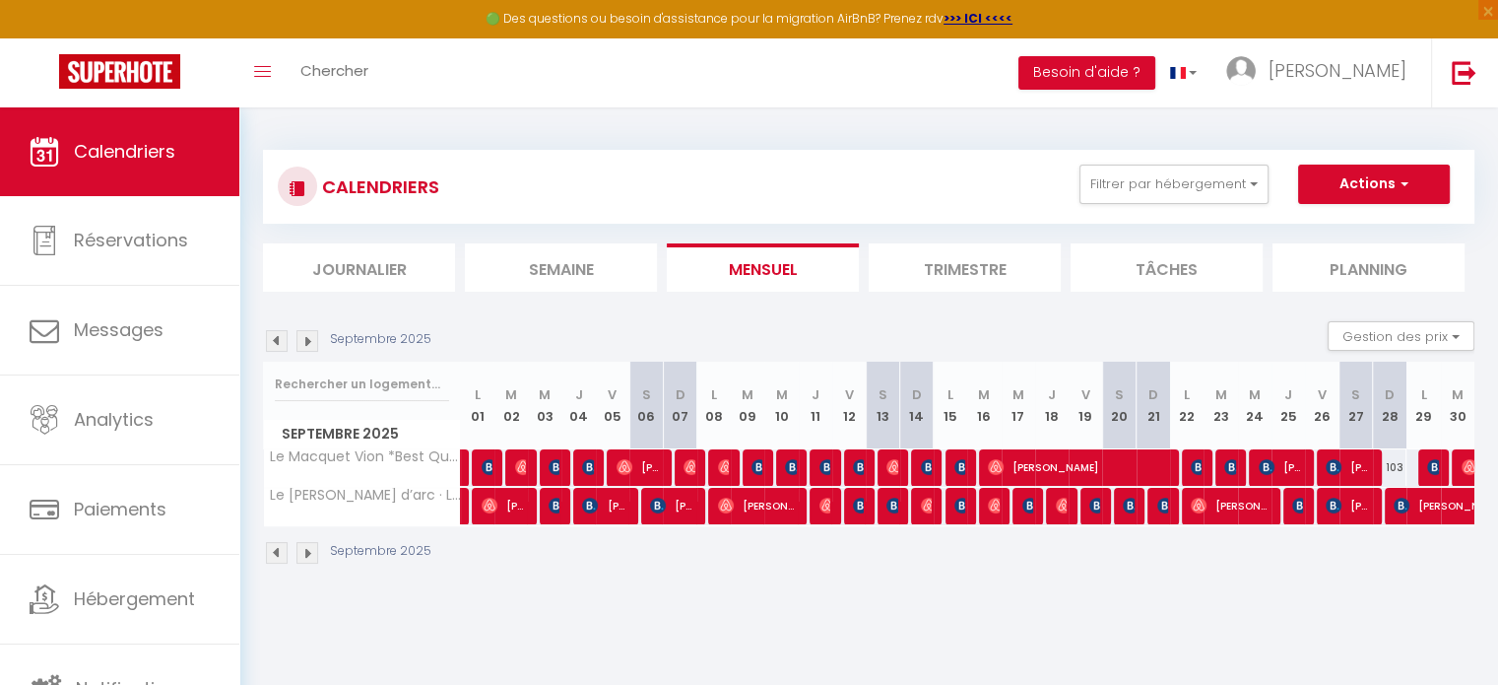
click at [304, 343] on img at bounding box center [307, 341] width 22 height 22
